Goal: Share content

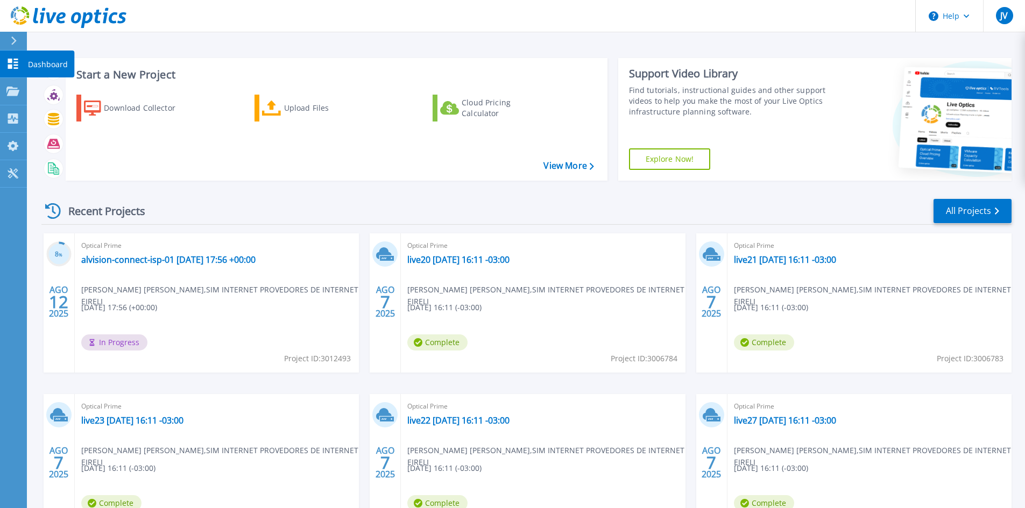
click at [37, 66] on p "Dashboard" at bounding box center [48, 65] width 40 height 28
click at [985, 215] on link "All Projects" at bounding box center [972, 211] width 78 height 24
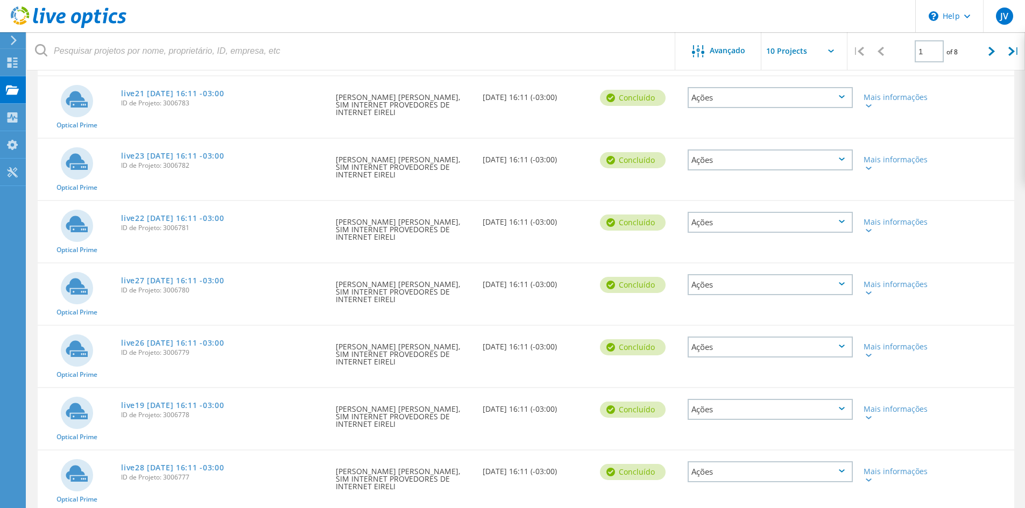
scroll to position [303, 0]
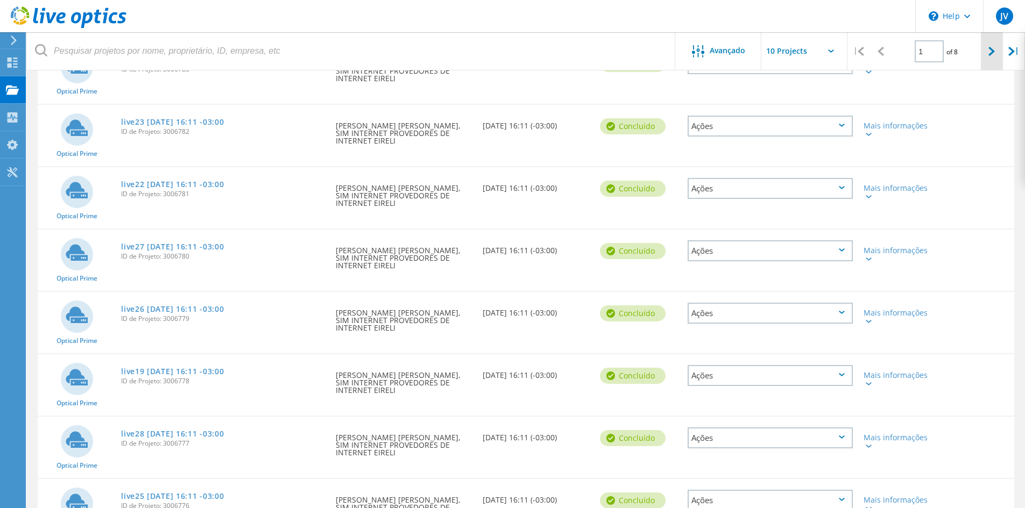
click at [988, 51] on icon at bounding box center [991, 51] width 6 height 9
type input "2"
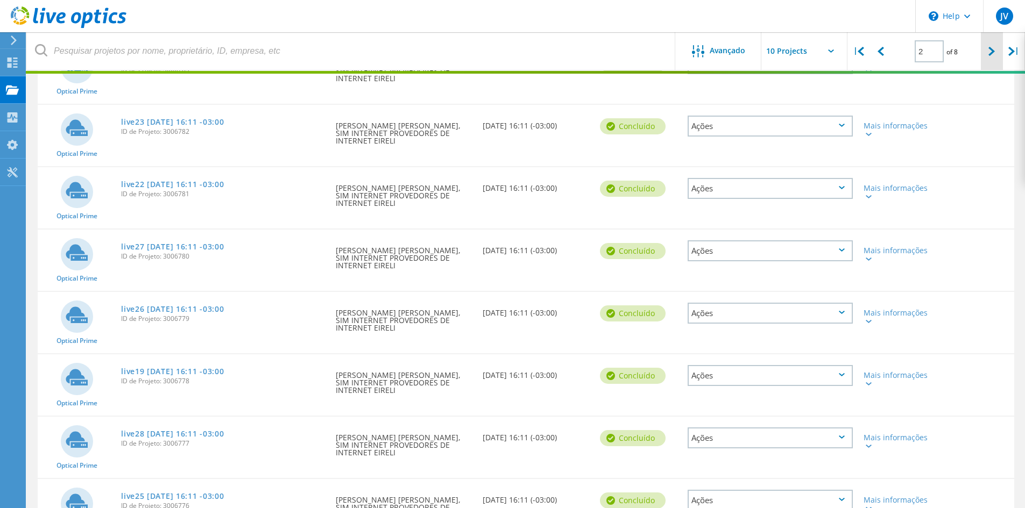
scroll to position [281, 0]
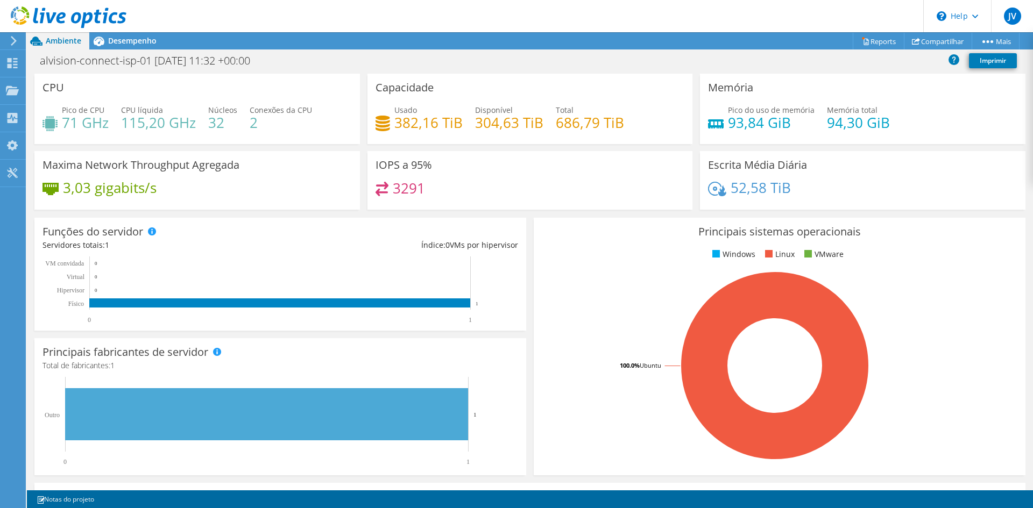
scroll to position [54, 0]
click at [131, 36] on span "Desempenho" at bounding box center [132, 41] width 48 height 10
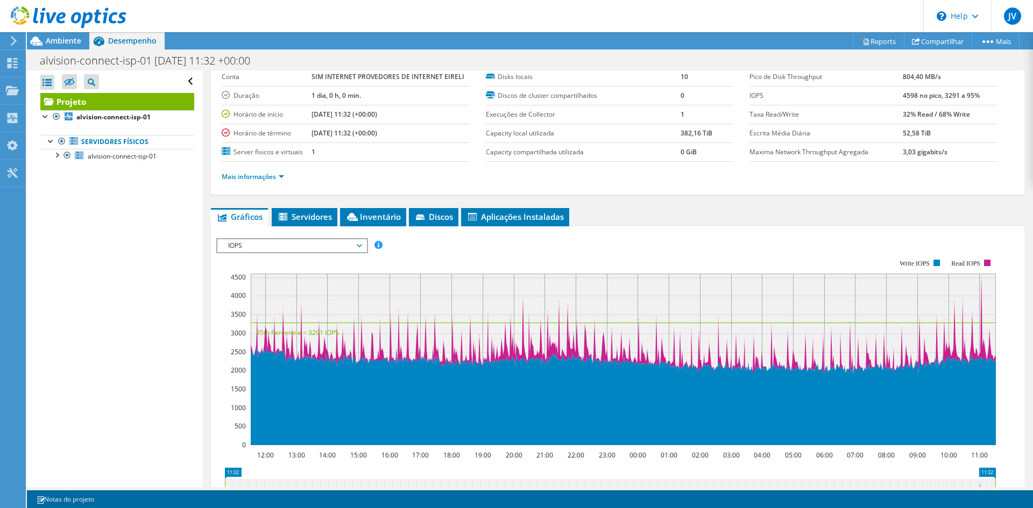
click at [264, 245] on span "IOPS" at bounding box center [292, 245] width 138 height 13
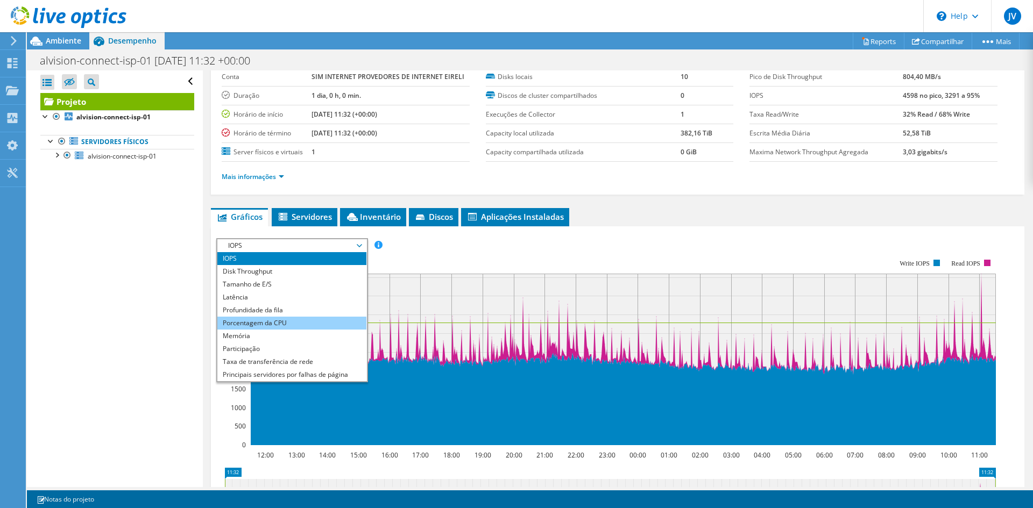
click at [258, 322] on li "Porcentagem da CPU" at bounding box center [291, 323] width 149 height 13
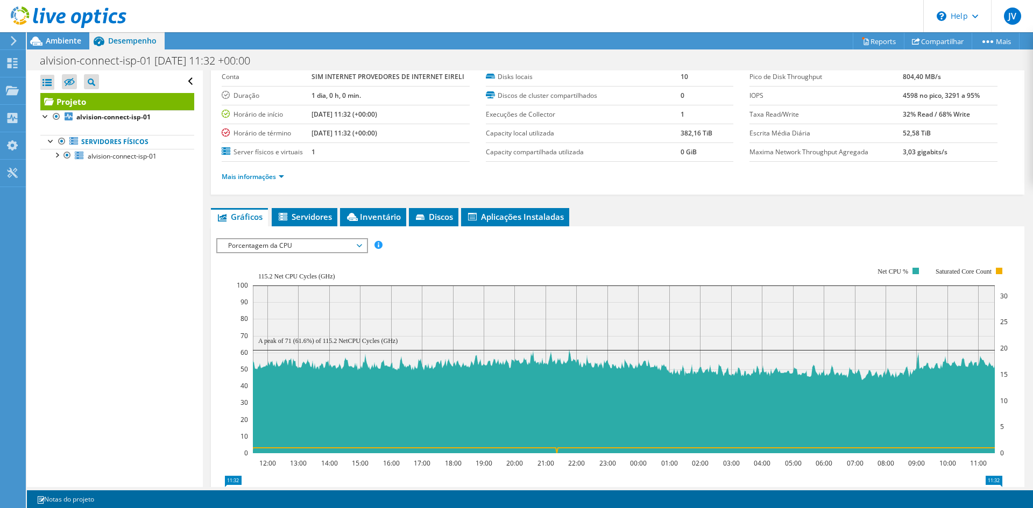
click at [294, 250] on span "Porcentagem da CPU" at bounding box center [292, 245] width 138 height 13
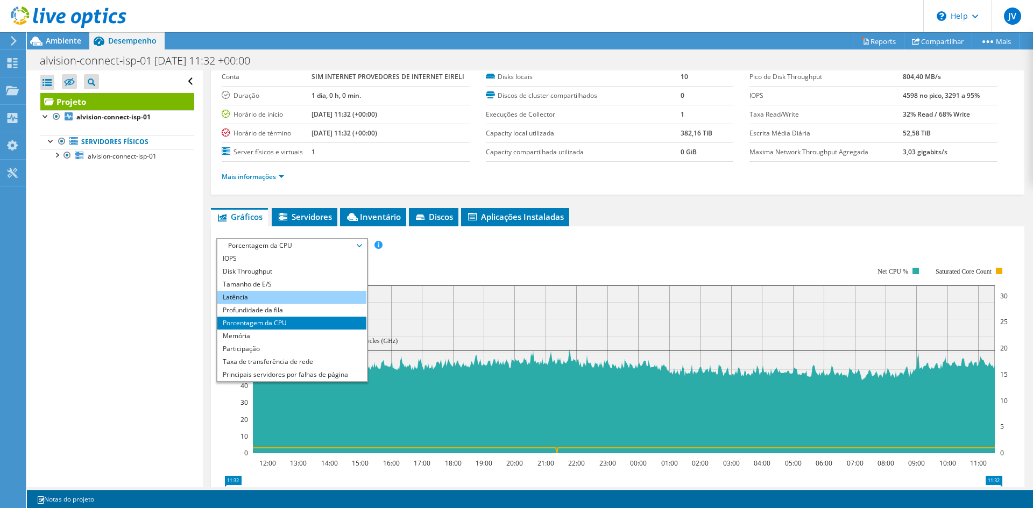
click at [256, 296] on li "Latência" at bounding box center [291, 297] width 149 height 13
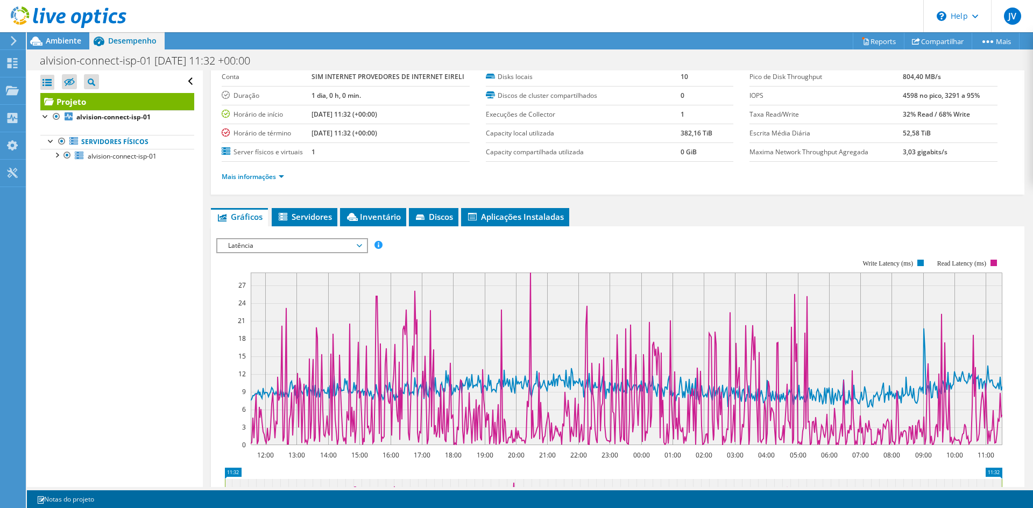
click at [328, 250] on span "Latência" at bounding box center [292, 245] width 138 height 13
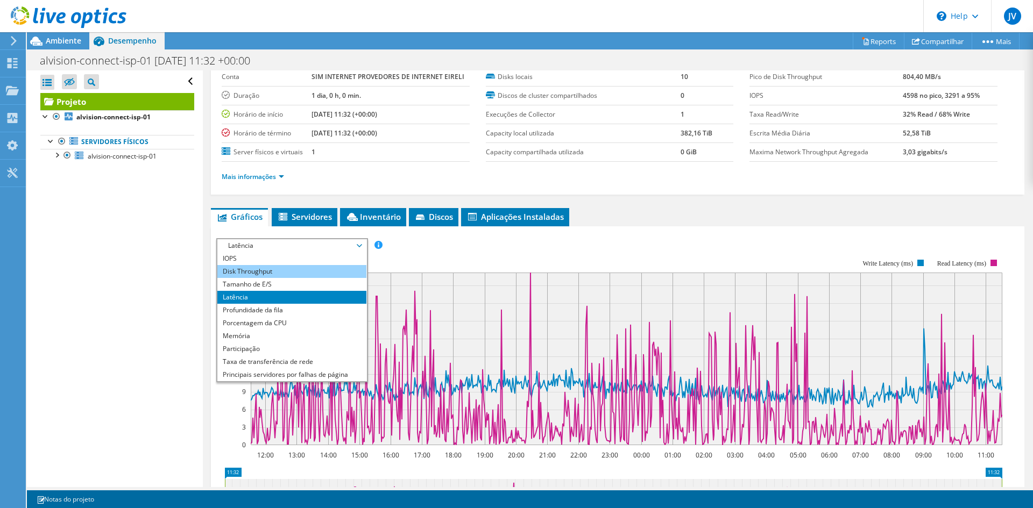
click at [295, 273] on li "Disk Throughput" at bounding box center [291, 271] width 149 height 13
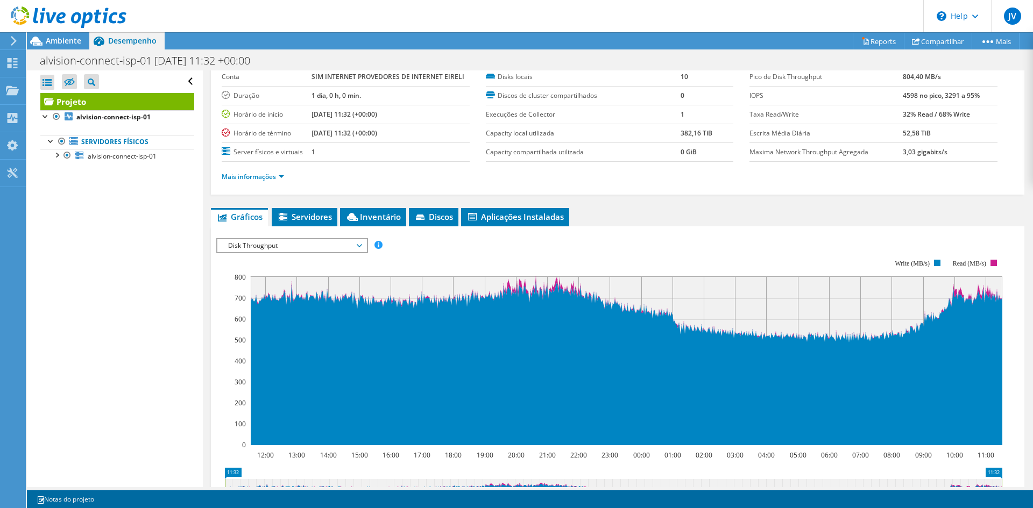
click at [280, 242] on span "Disk Throughput" at bounding box center [292, 245] width 138 height 13
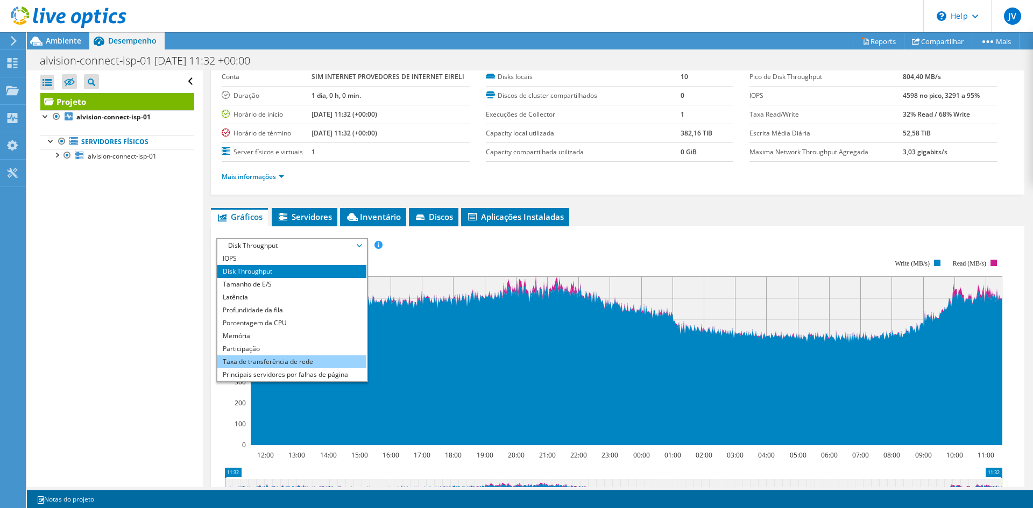
scroll to position [39, 0]
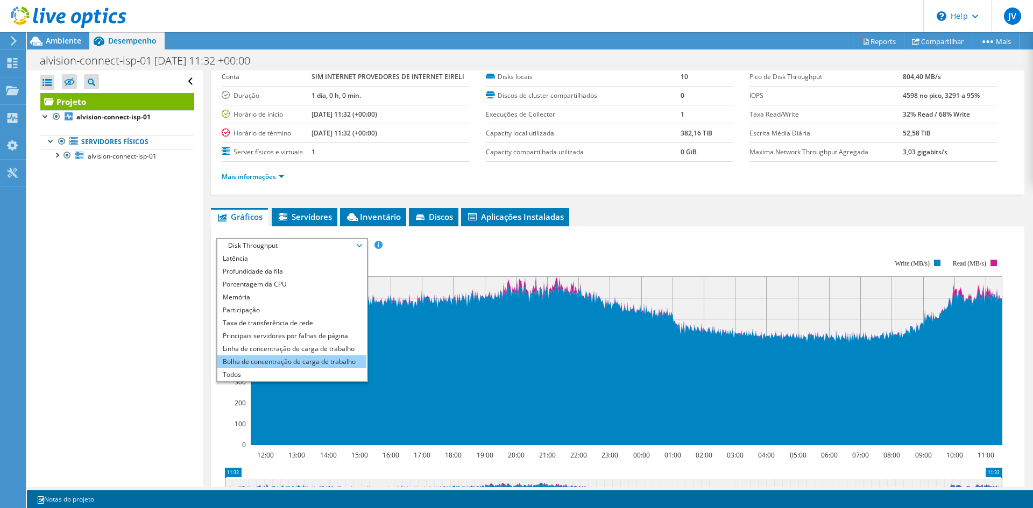
click at [261, 358] on li "Bolha de concentração de carga de trabalho" at bounding box center [291, 362] width 149 height 13
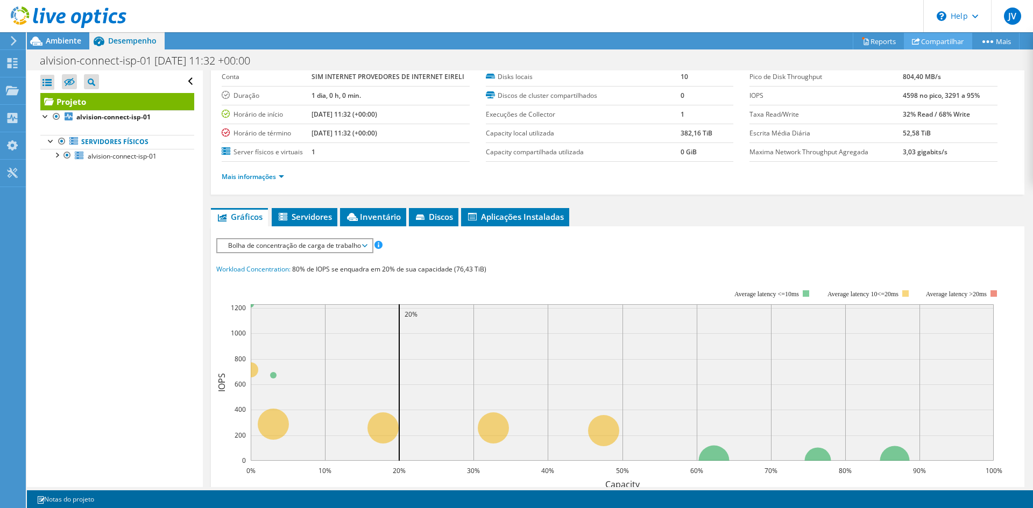
click at [934, 42] on link "Compartilhar" at bounding box center [938, 41] width 68 height 17
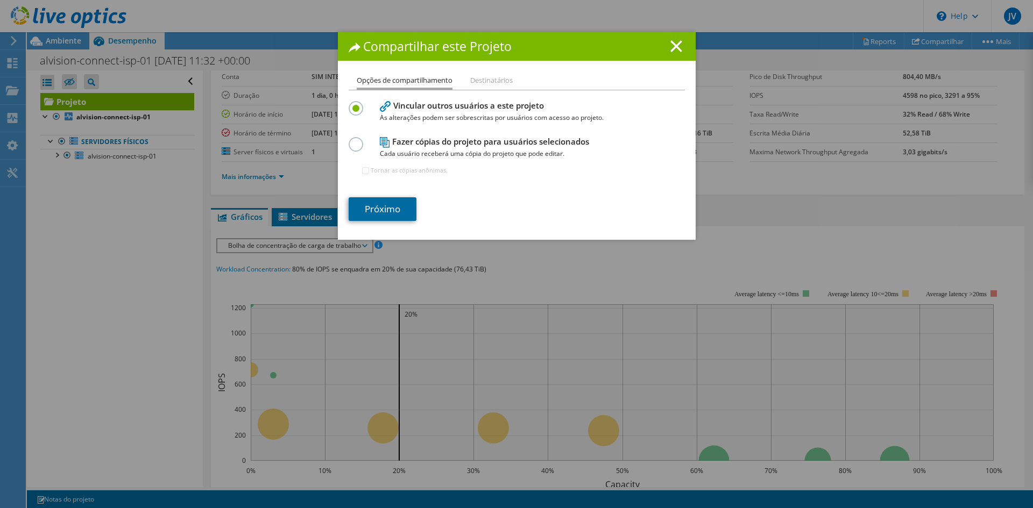
click at [369, 205] on link "Próximo" at bounding box center [383, 209] width 68 height 24
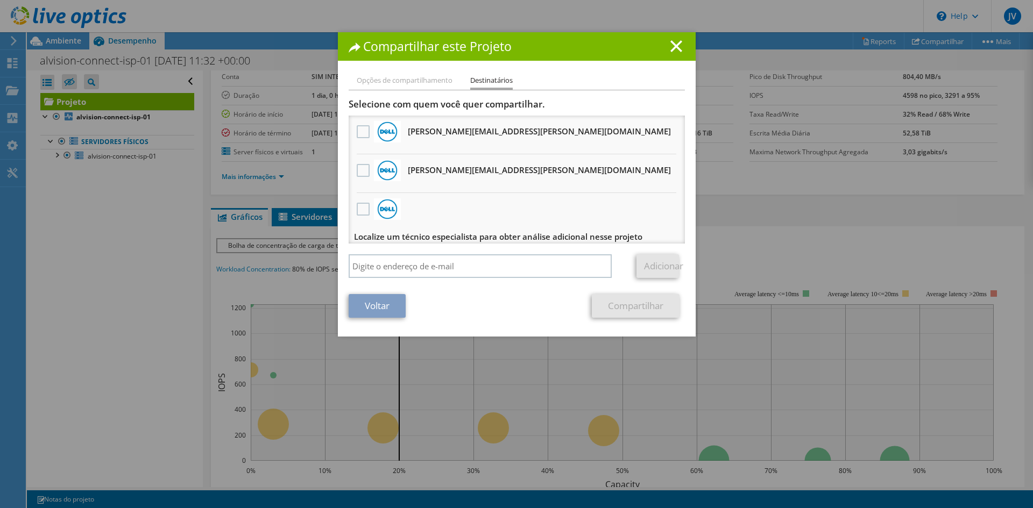
click at [444, 132] on h3 "Lucas.Alves@Dell.com Receberá uma cópia anônima" at bounding box center [539, 131] width 263 height 17
click at [361, 136] on label at bounding box center [365, 131] width 16 height 13
click at [0, 0] on input "checkbox" at bounding box center [0, 0] width 0 height 0
click at [622, 304] on link "Compartilhar" at bounding box center [636, 306] width 88 height 24
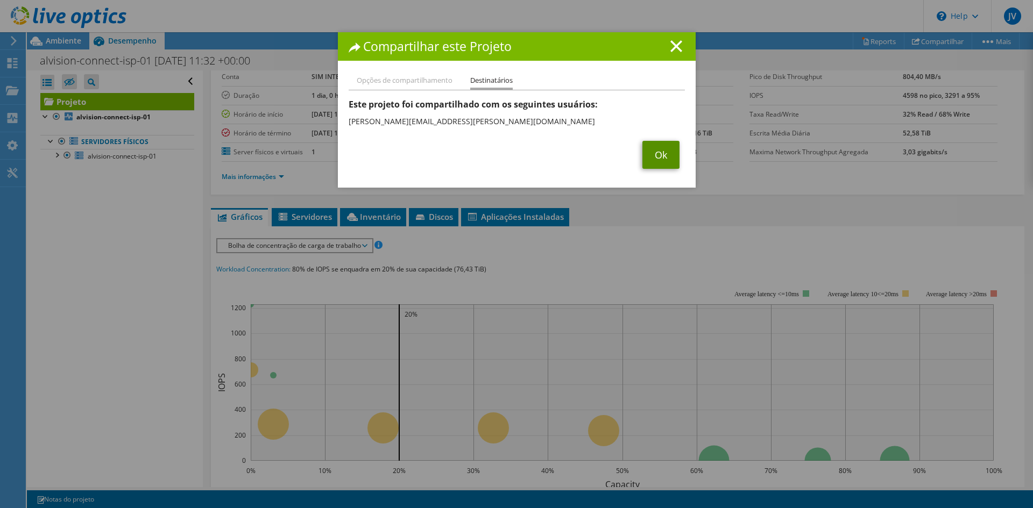
click at [649, 161] on link "Ok" at bounding box center [660, 155] width 37 height 28
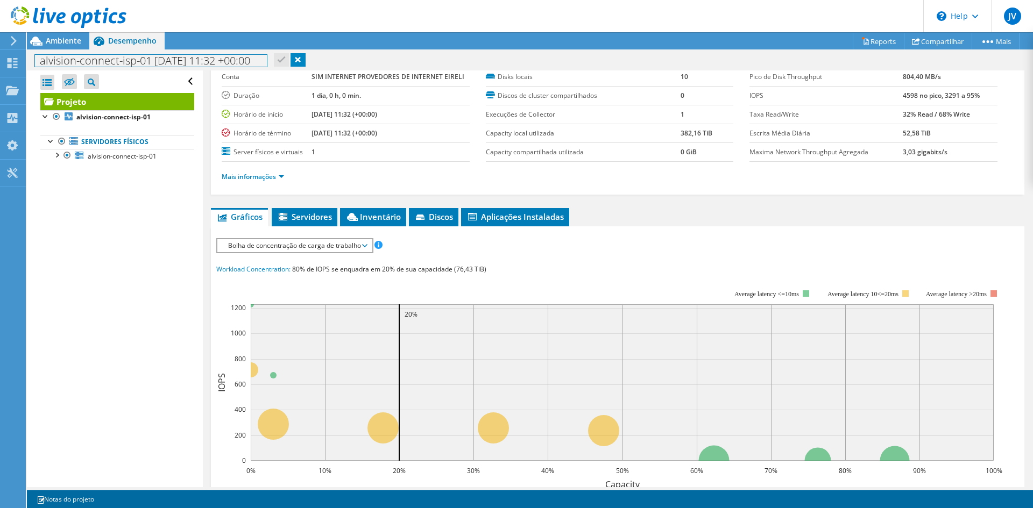
drag, startPoint x: 38, startPoint y: 63, endPoint x: 237, endPoint y: 65, distance: 199.6
click at [235, 67] on h1 "alvision-connect-isp-01 2025-07-30 11:32 +00:00" at bounding box center [151, 61] width 232 height 12
click at [172, 254] on div "Abrir Todos Fechar Todos Ocultar nós excluídos Filtro de árvore do projeto" at bounding box center [114, 278] width 175 height 417
click at [1005, 27] on div "JV" at bounding box center [1012, 16] width 42 height 32
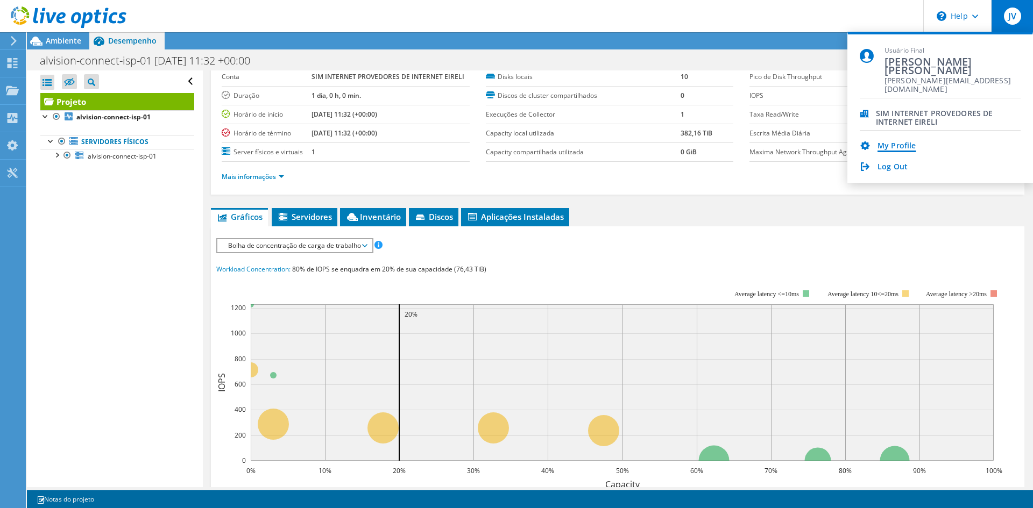
click at [891, 150] on link "My Profile" at bounding box center [896, 146] width 38 height 10
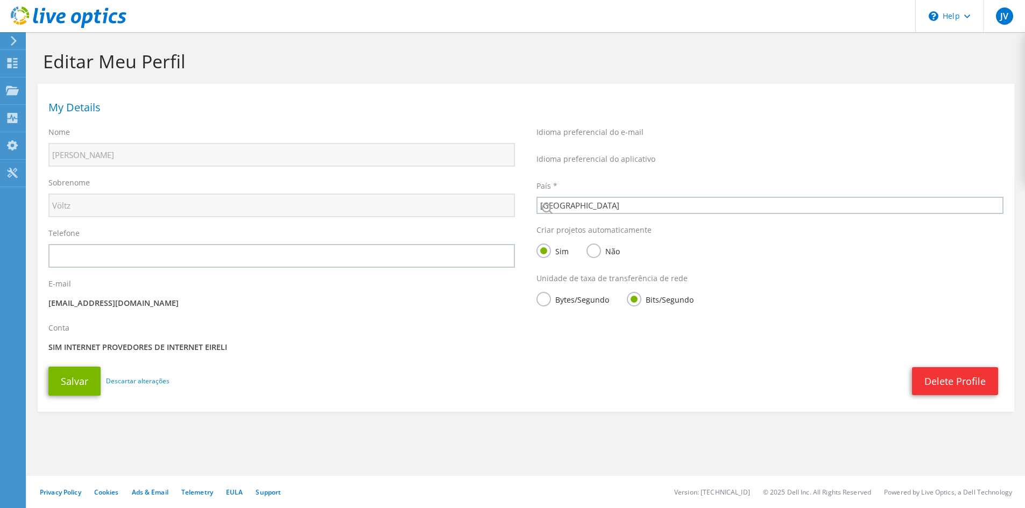
select select "30"
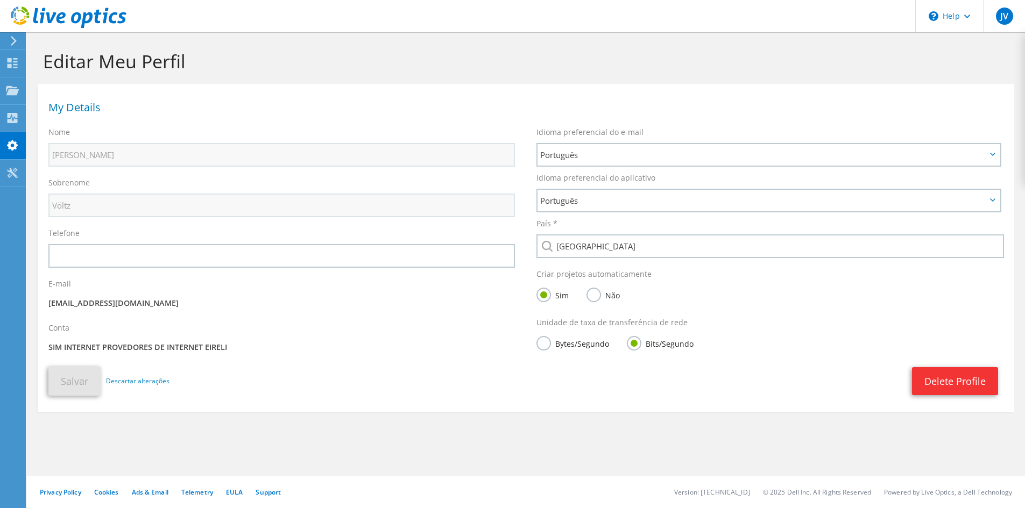
click at [65, 331] on label "Conta" at bounding box center [58, 328] width 21 height 11
click at [995, 15] on div "JV" at bounding box center [1004, 16] width 42 height 32
